Goal: Task Accomplishment & Management: Use online tool/utility

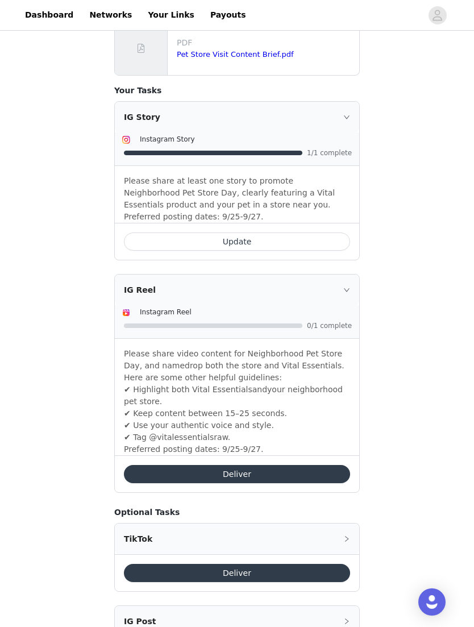
scroll to position [467, 0]
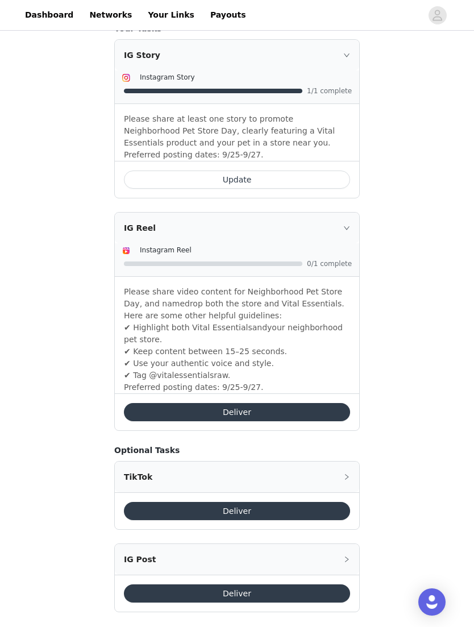
click at [163, 403] on button "Deliver" at bounding box center [237, 412] width 226 height 18
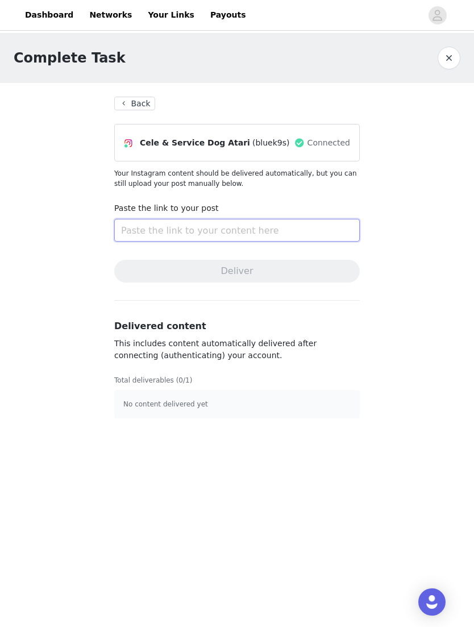
click at [137, 238] on input "text" at bounding box center [236, 230] width 245 height 23
click at [134, 235] on input "text" at bounding box center [236, 230] width 245 height 23
paste input "[URL][DOMAIN_NAME]"
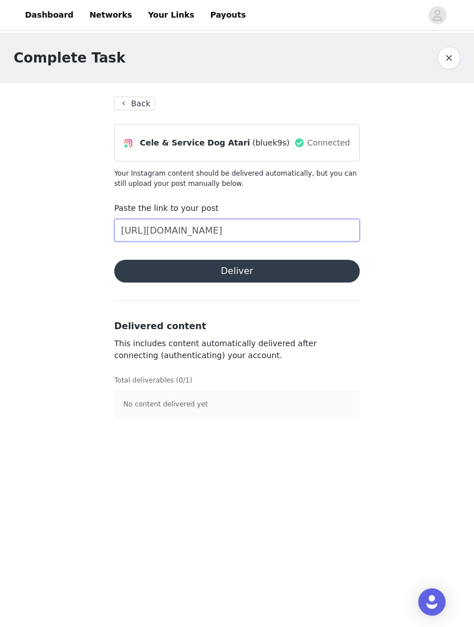
type input "[URL][DOMAIN_NAME]"
click at [135, 272] on button "Deliver" at bounding box center [236, 271] width 245 height 23
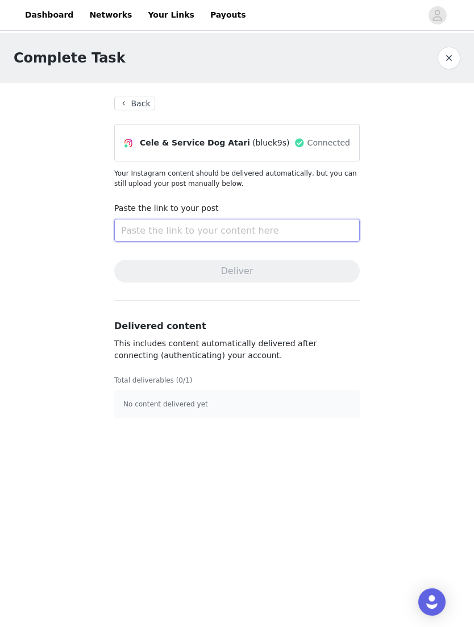
click at [135, 238] on input "text" at bounding box center [236, 230] width 245 height 23
click at [136, 234] on input "text" at bounding box center [236, 230] width 245 height 23
paste input "[URL][DOMAIN_NAME]"
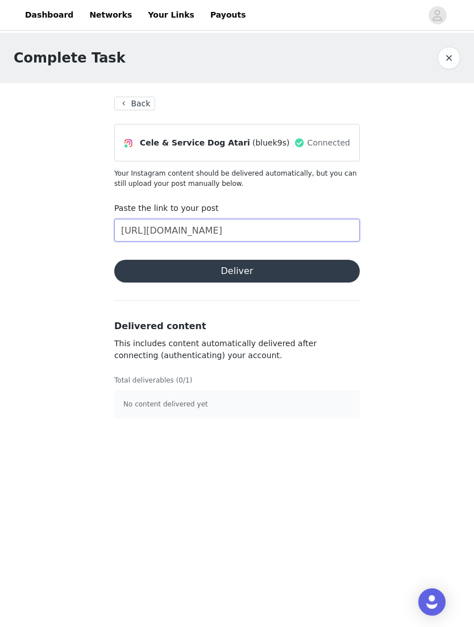
type input "[URL][DOMAIN_NAME]"
click at [138, 267] on button "Deliver" at bounding box center [236, 271] width 245 height 23
